Goal: Check status: Check status

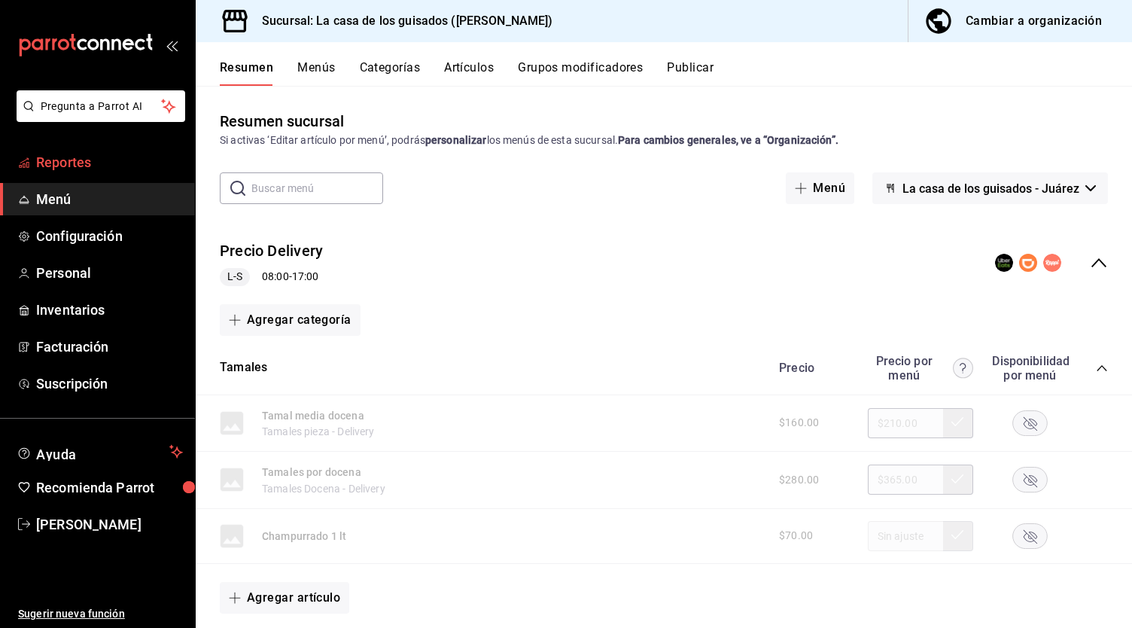
click at [120, 164] on span "Reportes" at bounding box center [109, 162] width 147 height 20
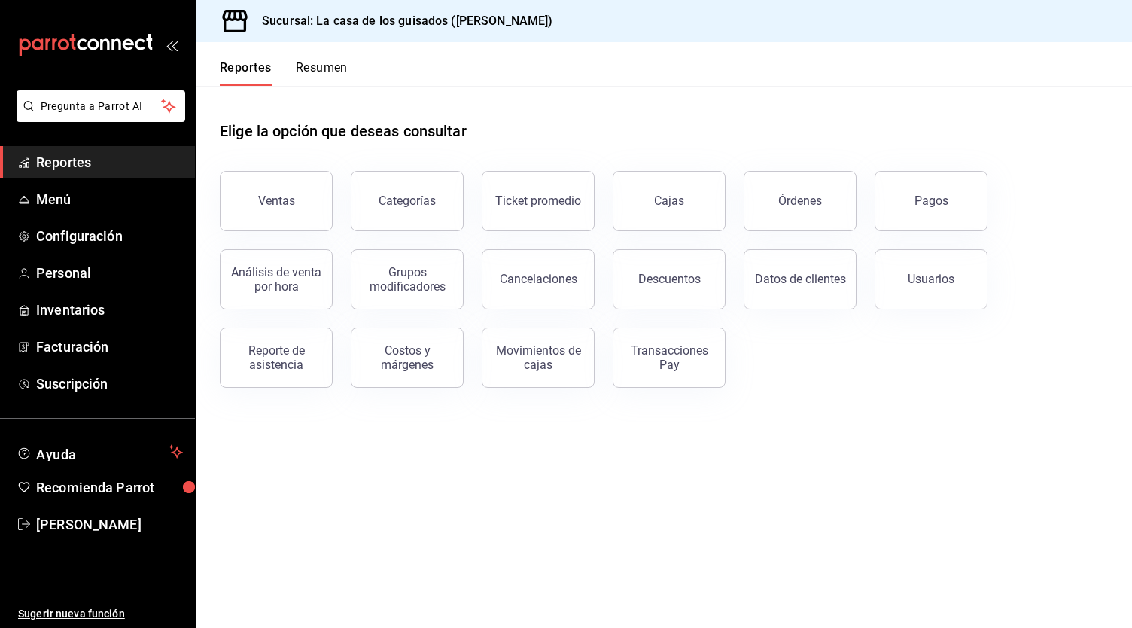
click at [335, 61] on button "Resumen" at bounding box center [322, 73] width 52 height 26
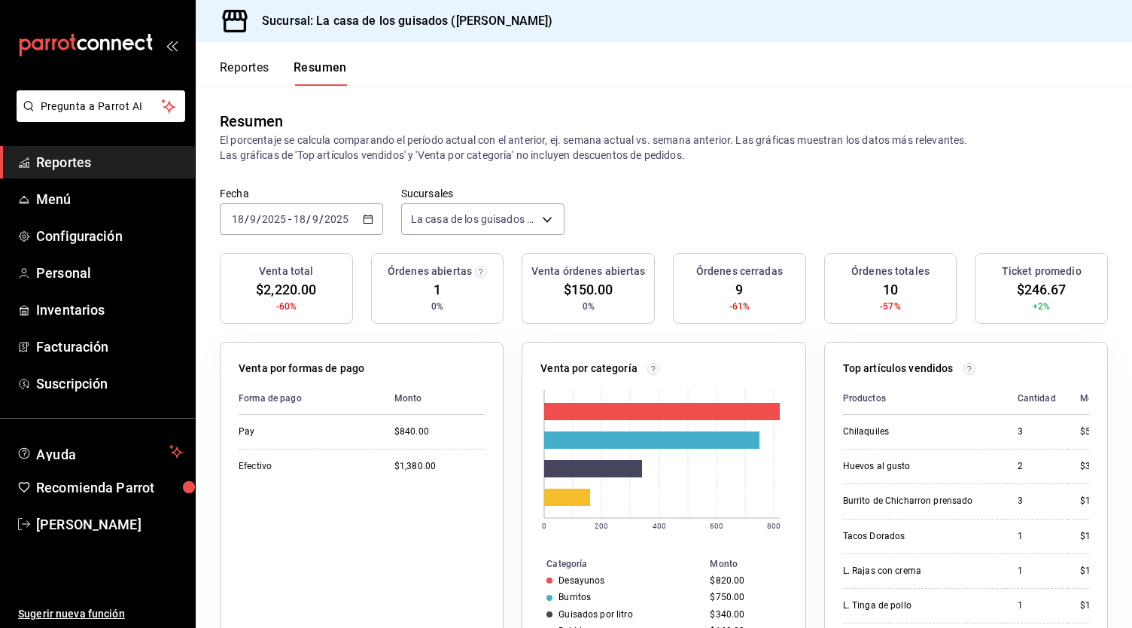
click at [250, 74] on button "Reportes" at bounding box center [245, 73] width 50 height 26
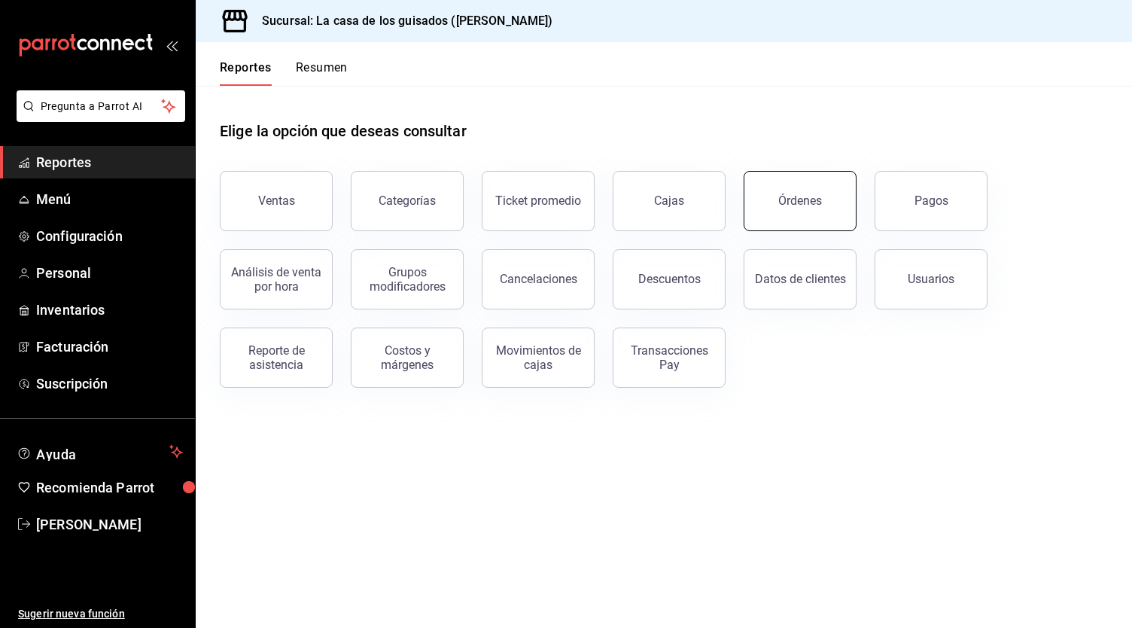
click at [789, 198] on div "Órdenes" at bounding box center [800, 200] width 44 height 14
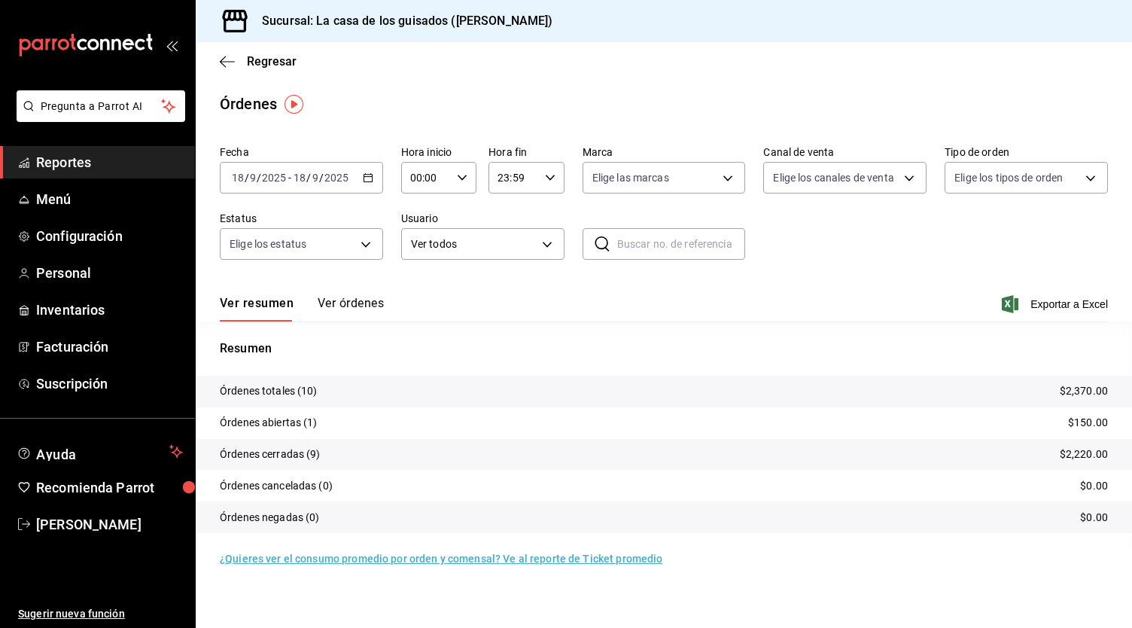
click at [374, 302] on button "Ver órdenes" at bounding box center [351, 309] width 66 height 26
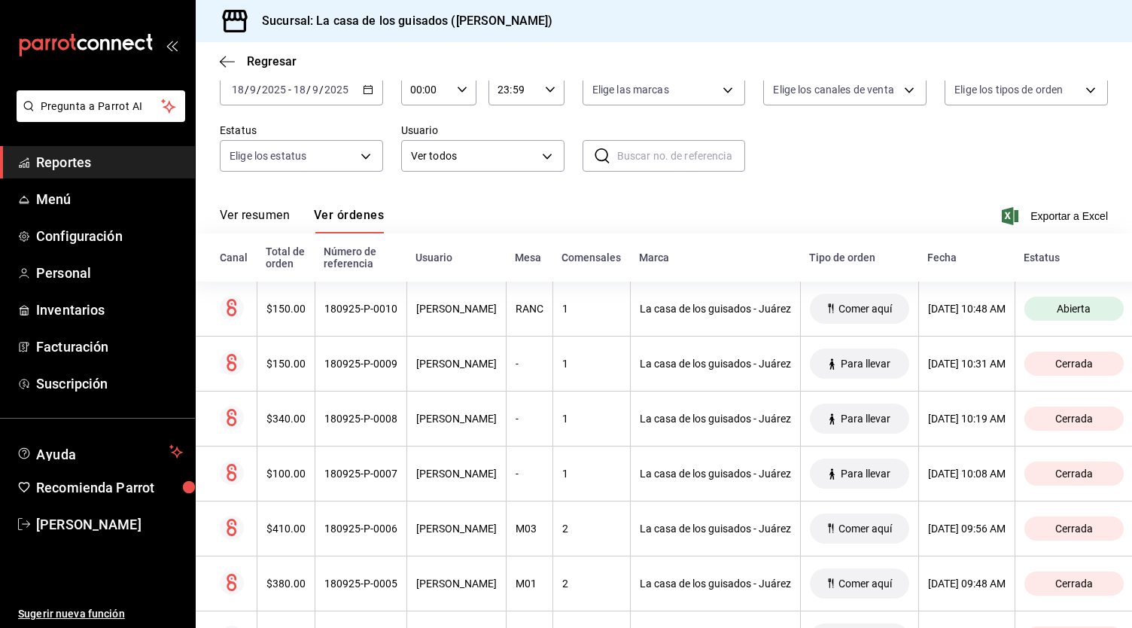
scroll to position [94, 0]
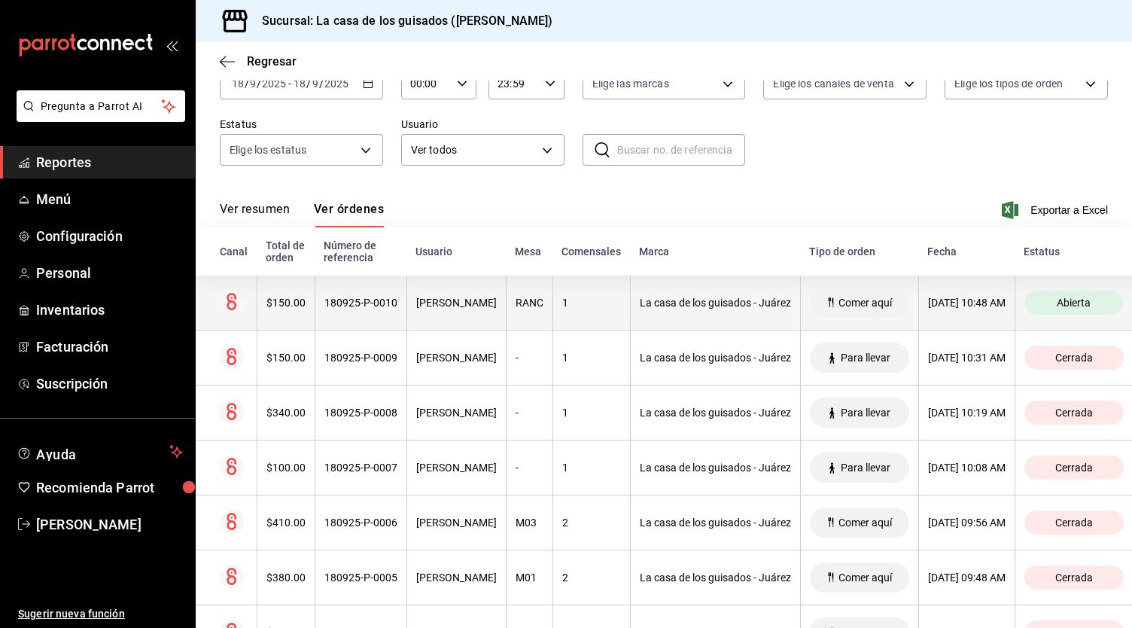
click at [599, 303] on div "1" at bounding box center [591, 302] width 59 height 12
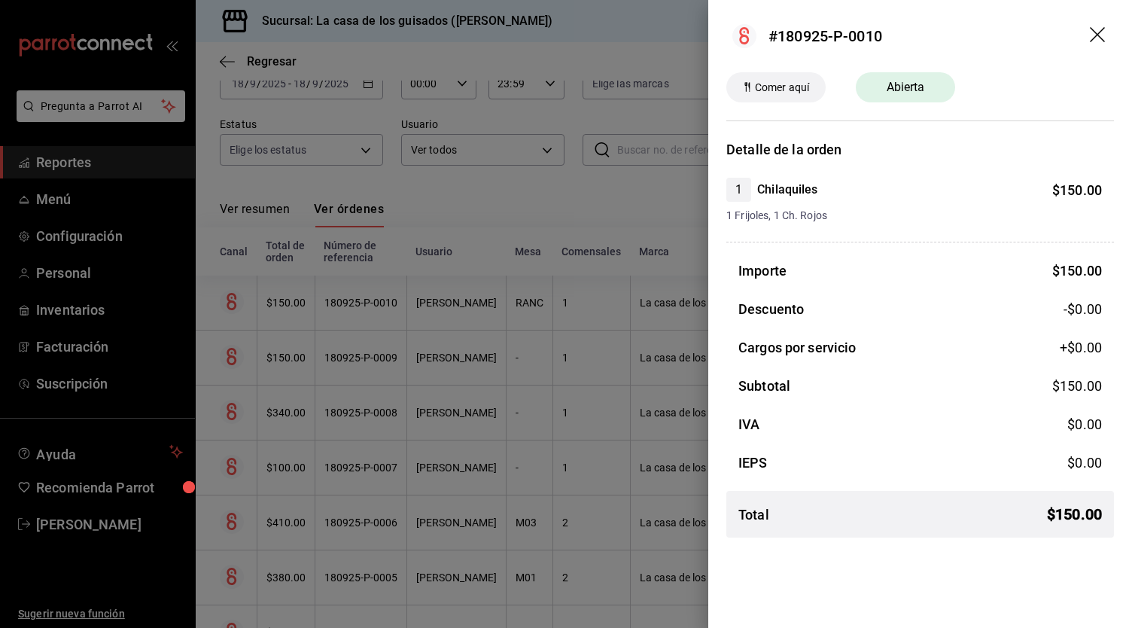
click at [581, 207] on div at bounding box center [566, 314] width 1132 height 628
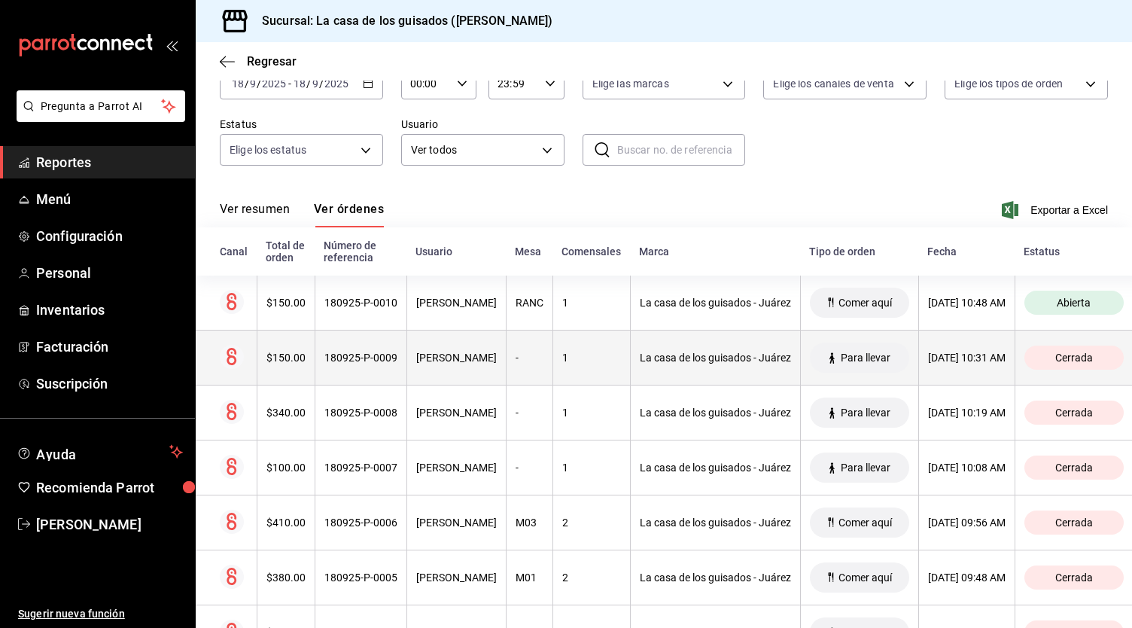
click at [562, 355] on div "1" at bounding box center [591, 357] width 59 height 12
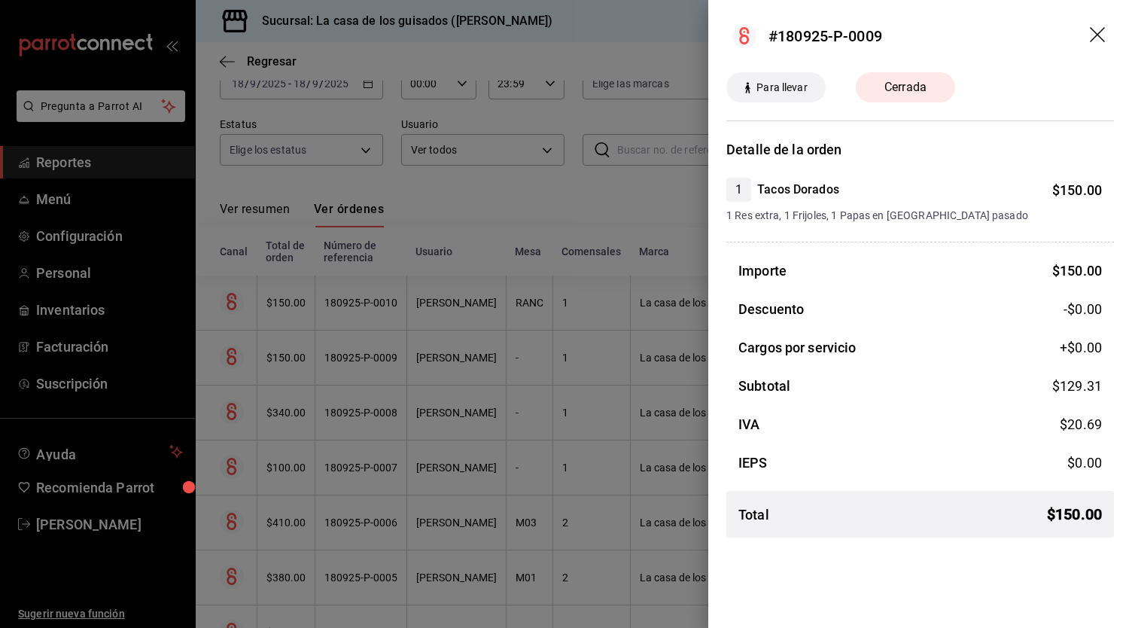
click at [551, 208] on div at bounding box center [566, 314] width 1132 height 628
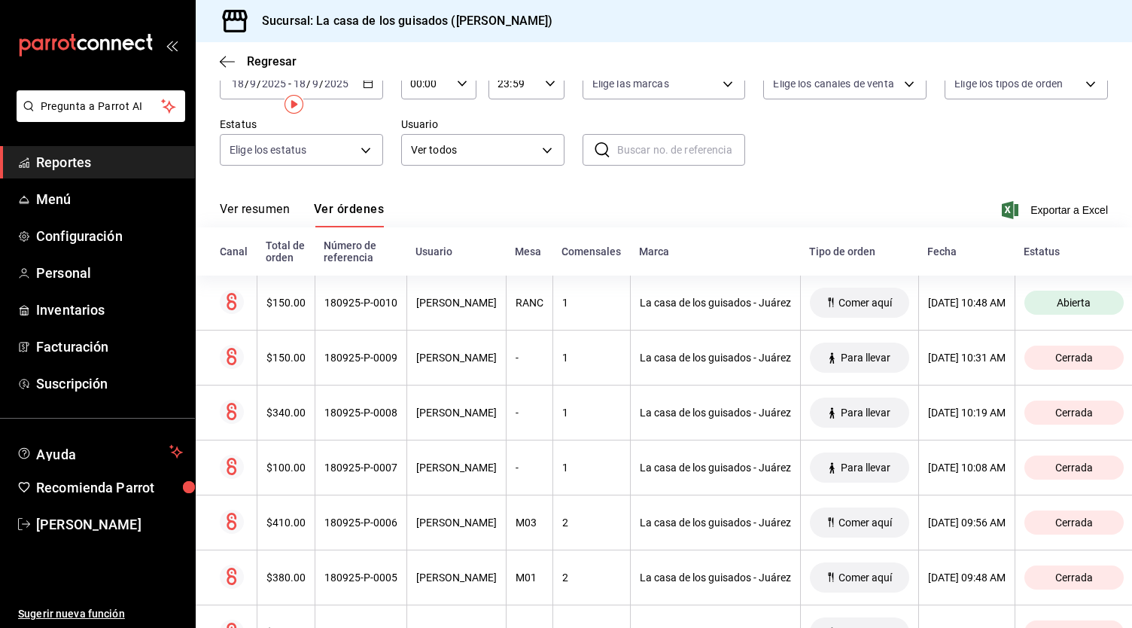
scroll to position [0, 0]
